Goal: Register for event/course

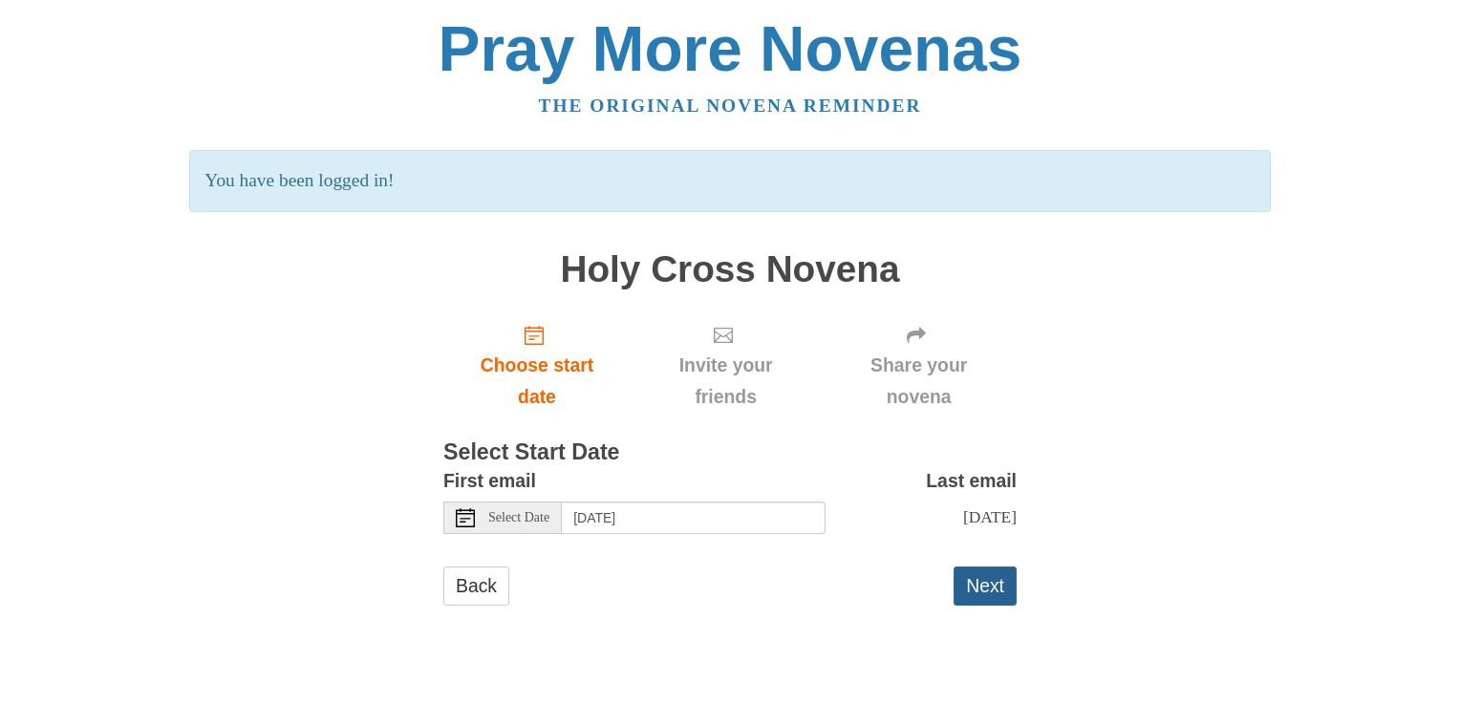
click at [977, 602] on button "Next" at bounding box center [985, 586] width 63 height 39
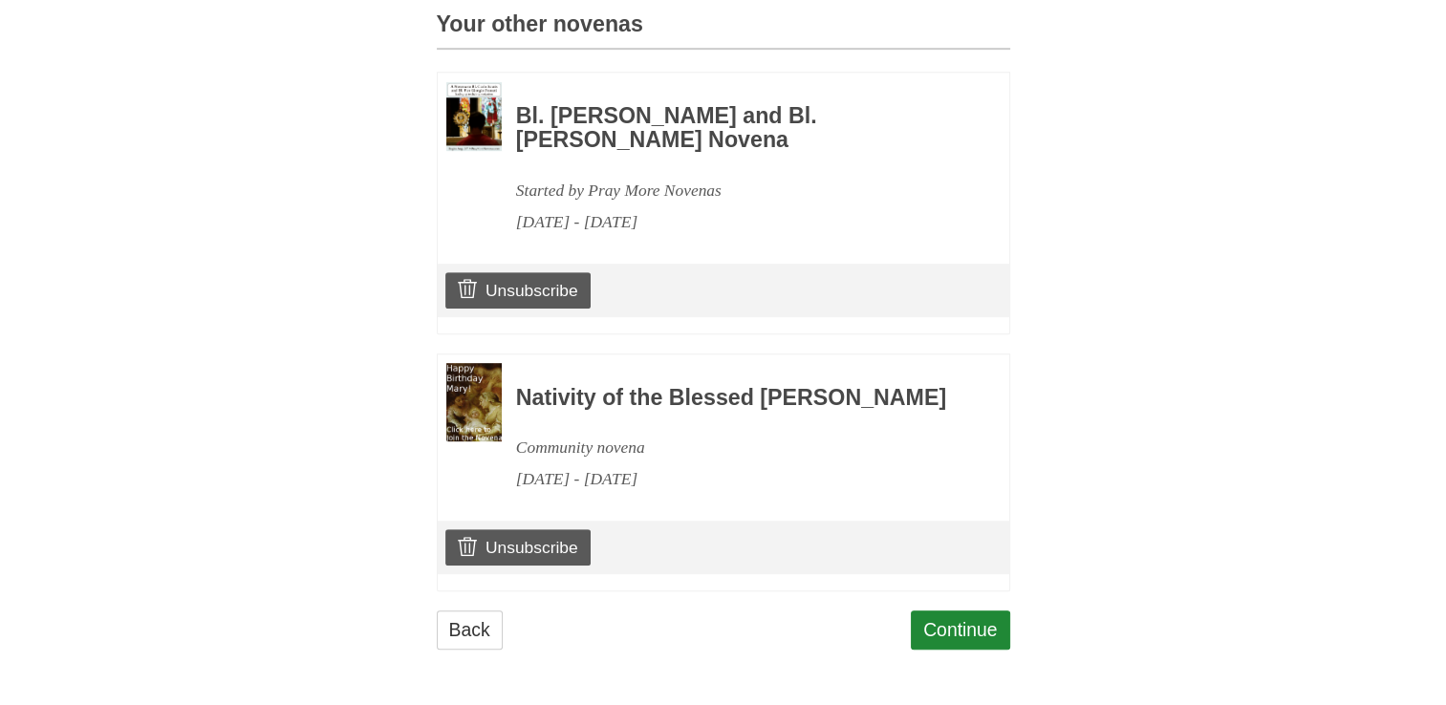
scroll to position [894, 0]
click at [948, 634] on link "Continue" at bounding box center [960, 630] width 99 height 39
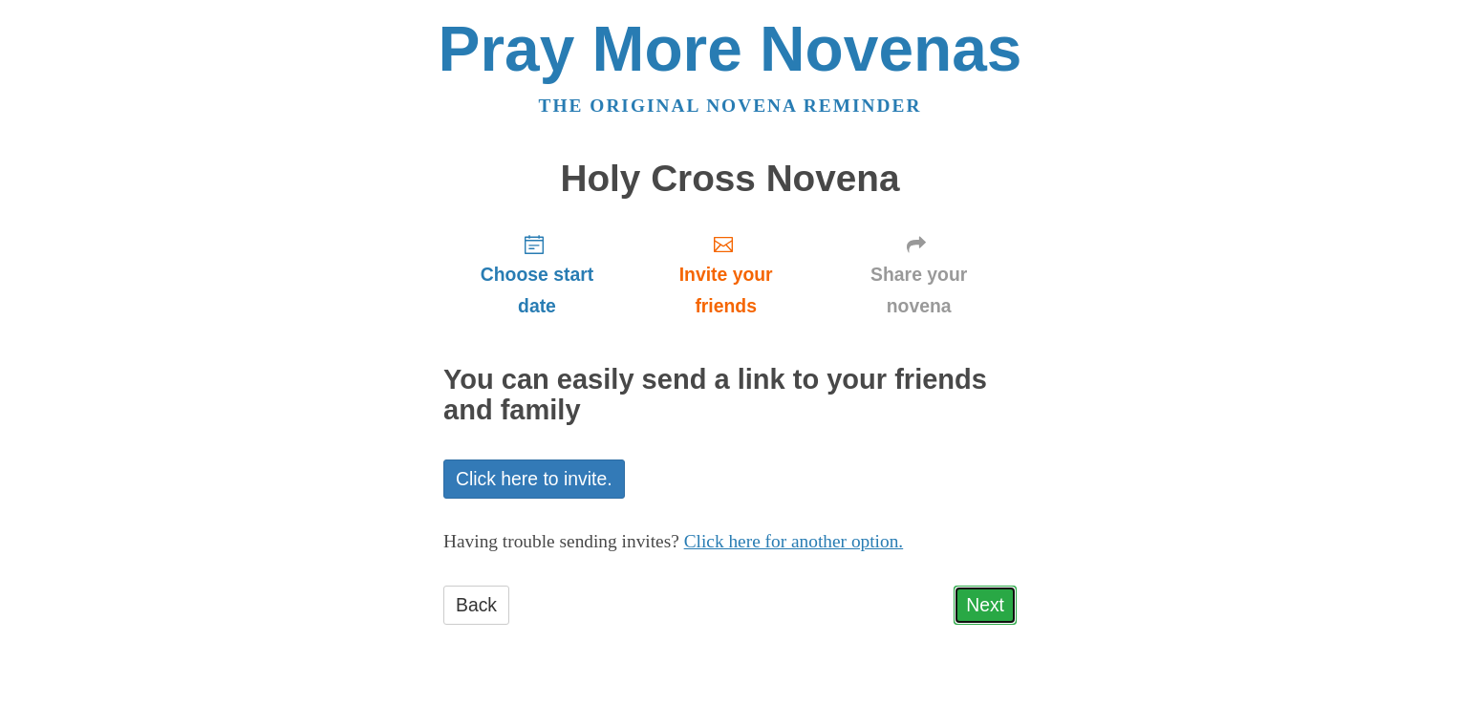
click at [964, 601] on link "Next" at bounding box center [985, 605] width 63 height 39
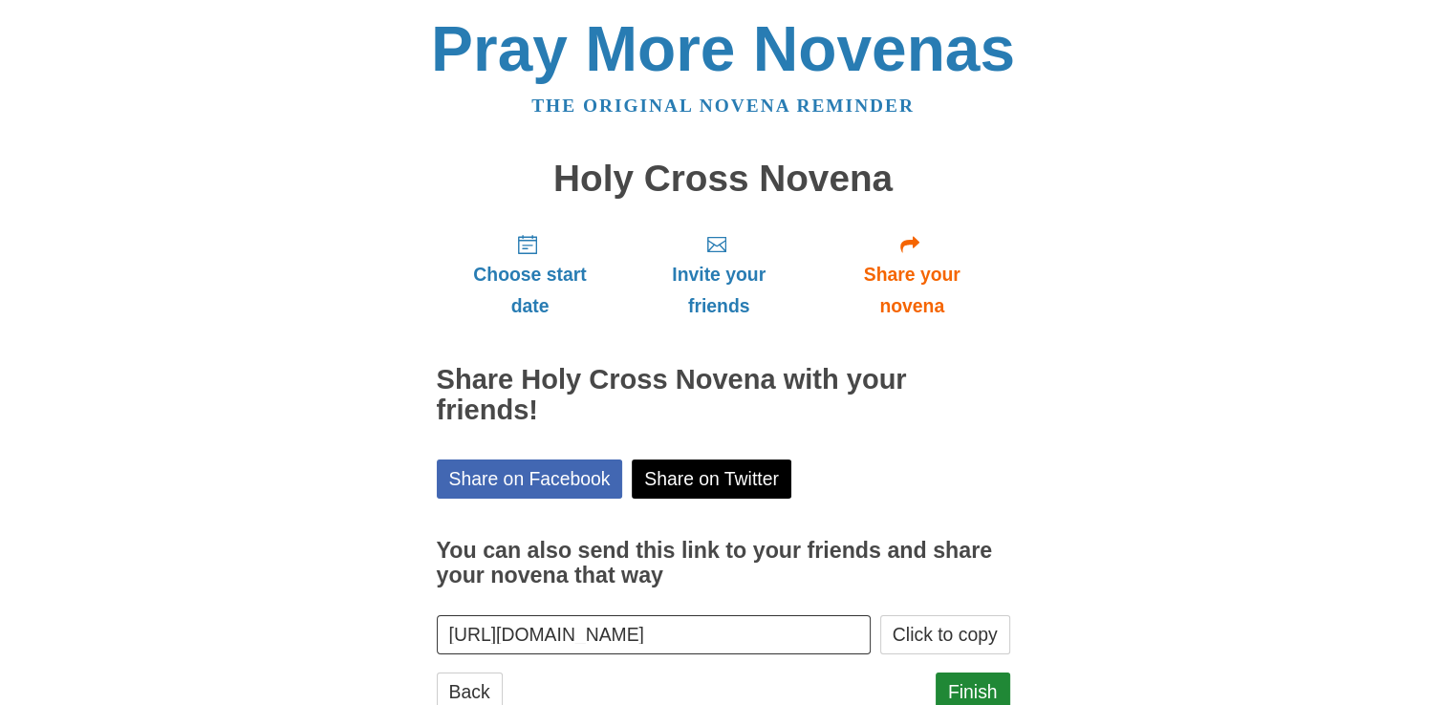
scroll to position [61, 0]
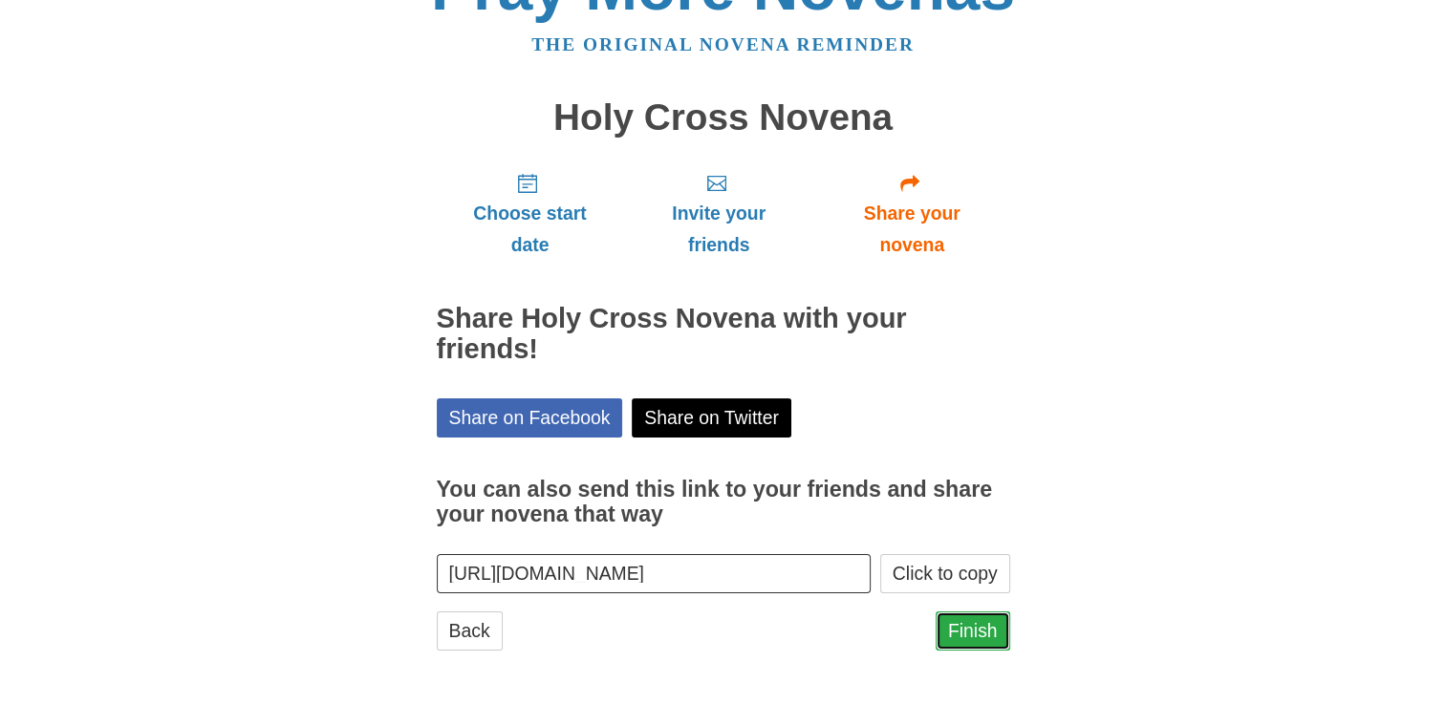
click at [963, 635] on link "Finish" at bounding box center [973, 631] width 75 height 39
